Goal: Transaction & Acquisition: Book appointment/travel/reservation

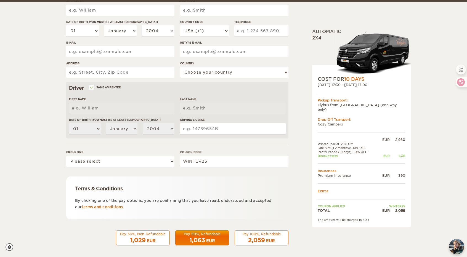
scroll to position [101, 0]
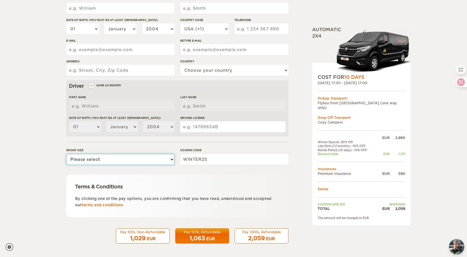
click at [174, 160] on select "Please select 1 2" at bounding box center [120, 159] width 108 height 11
click at [174, 159] on select "Please select 1 2" at bounding box center [120, 159] width 108 height 11
click at [66, 154] on select "Please select 1 2" at bounding box center [120, 159] width 108 height 11
click at [140, 164] on select "Please select 1 2" at bounding box center [120, 159] width 108 height 11
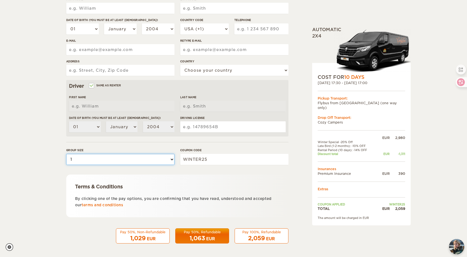
select select "2"
click at [66, 154] on select "Please select 1 2" at bounding box center [120, 159] width 108 height 11
click at [135, 143] on form "Renter First Name Last Name Date of birth (You must be at least [DEMOGRAPHIC_DA…" at bounding box center [177, 98] width 222 height 291
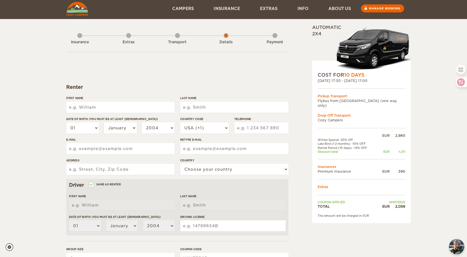
scroll to position [0, 0]
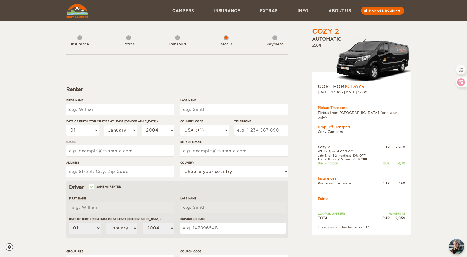
click at [383, 62] on img at bounding box center [373, 61] width 77 height 46
click at [82, 44] on div "Insurance" at bounding box center [80, 44] width 30 height 5
click at [127, 42] on div "Extras" at bounding box center [128, 43] width 5 height 22
click at [176, 40] on div "Transport" at bounding box center [177, 43] width 5 height 22
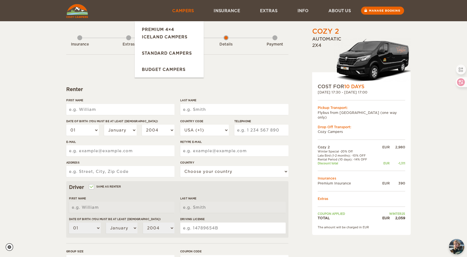
click at [189, 9] on link "Campers" at bounding box center [182, 10] width 41 height 21
